Goal: Task Accomplishment & Management: Manage account settings

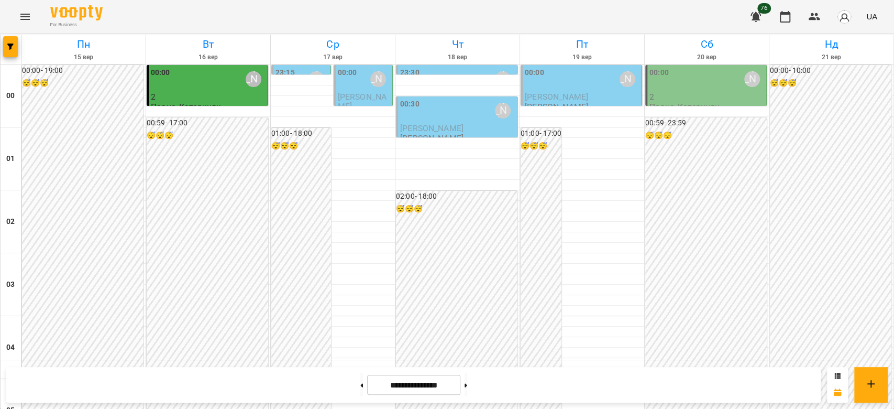
scroll to position [1117, 0]
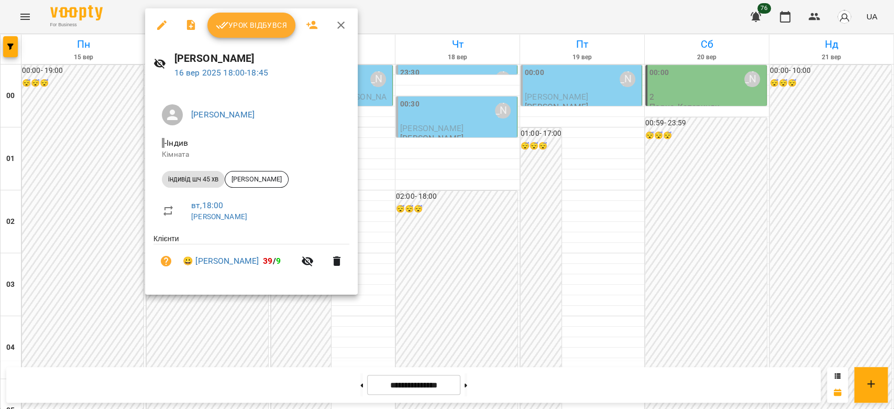
click at [256, 23] on span "Урок відбувся" at bounding box center [251, 25] width 71 height 13
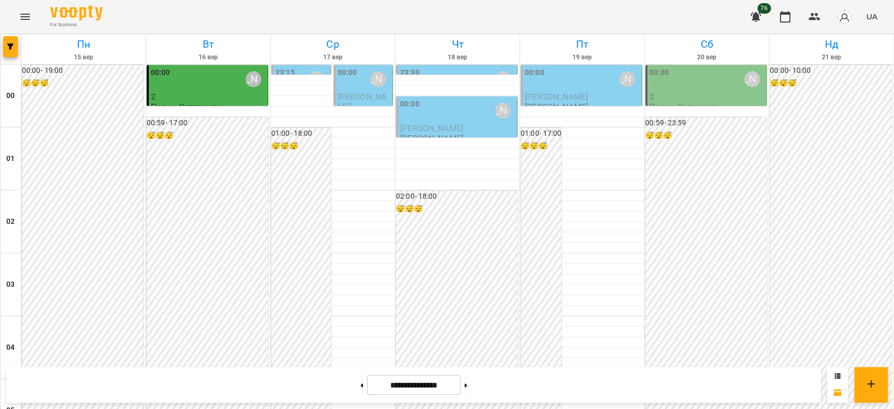
scroll to position [1048, 0]
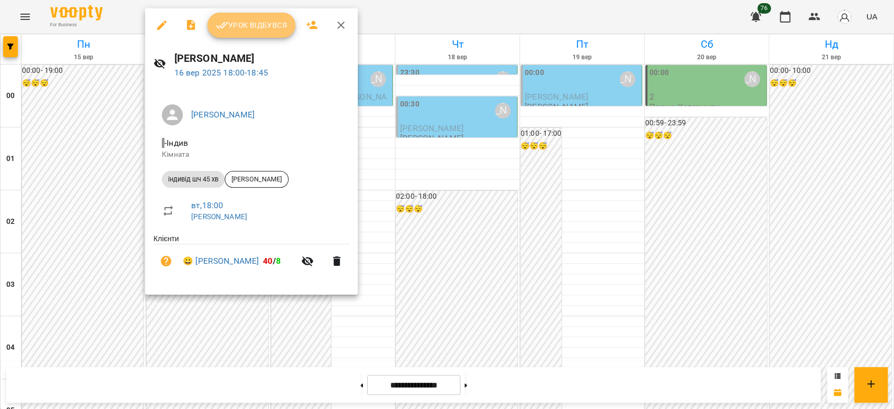
click at [235, 23] on span "Урок відбувся" at bounding box center [251, 25] width 71 height 13
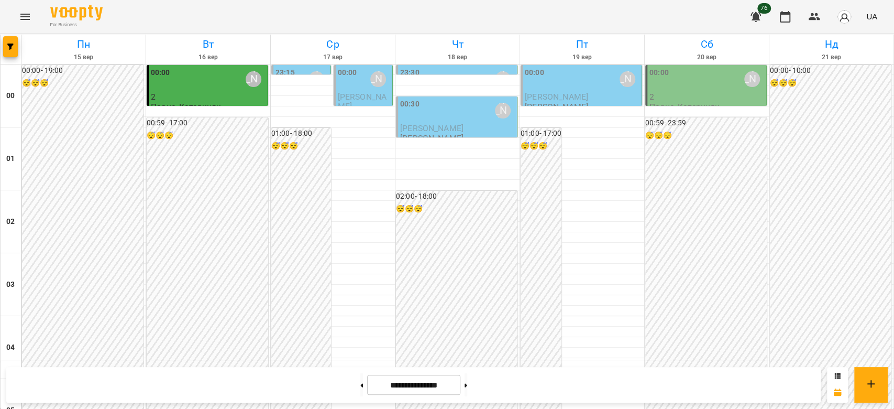
scroll to position [977, 0]
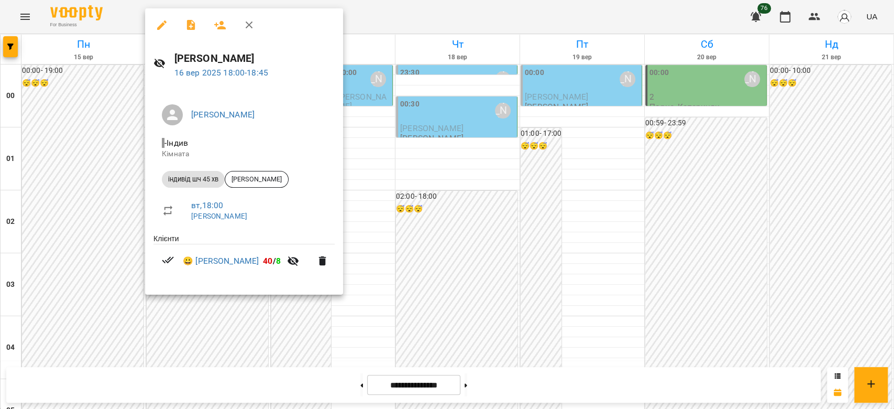
click at [83, 175] on div at bounding box center [447, 204] width 894 height 409
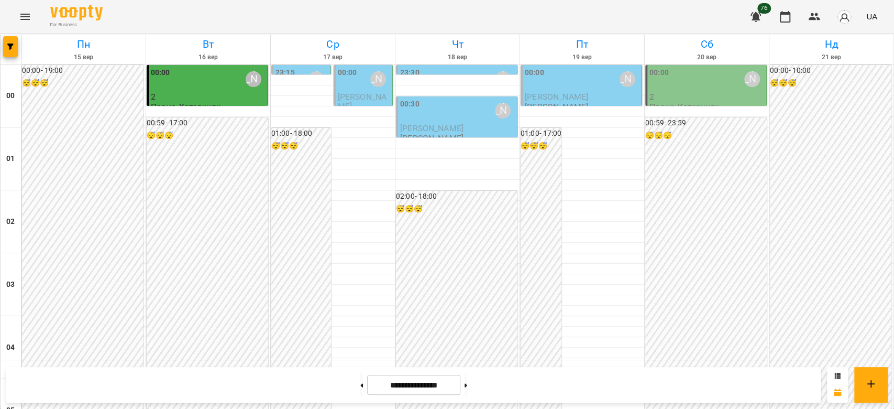
scroll to position [1117, 0]
